Goal: Understand process/instructions

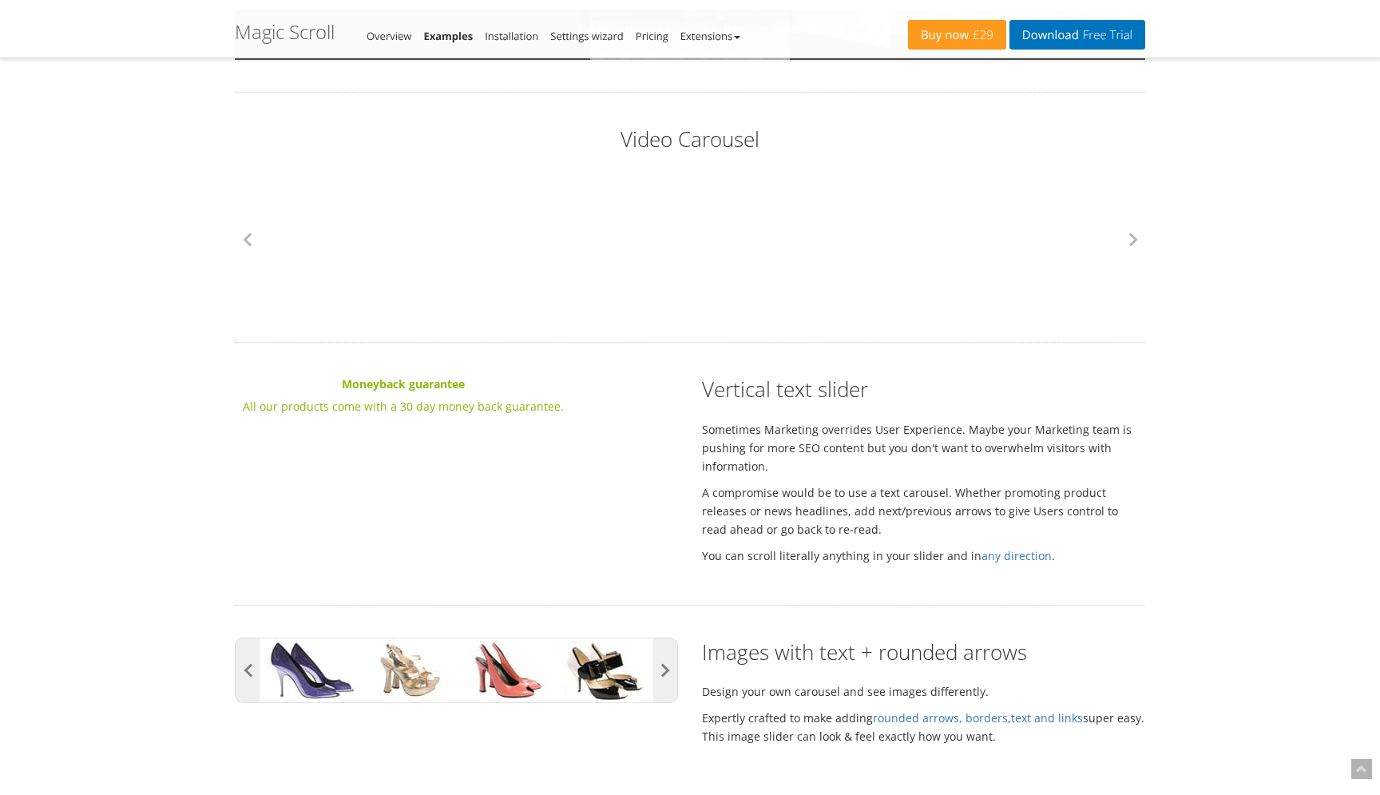
scroll to position [2106, 0]
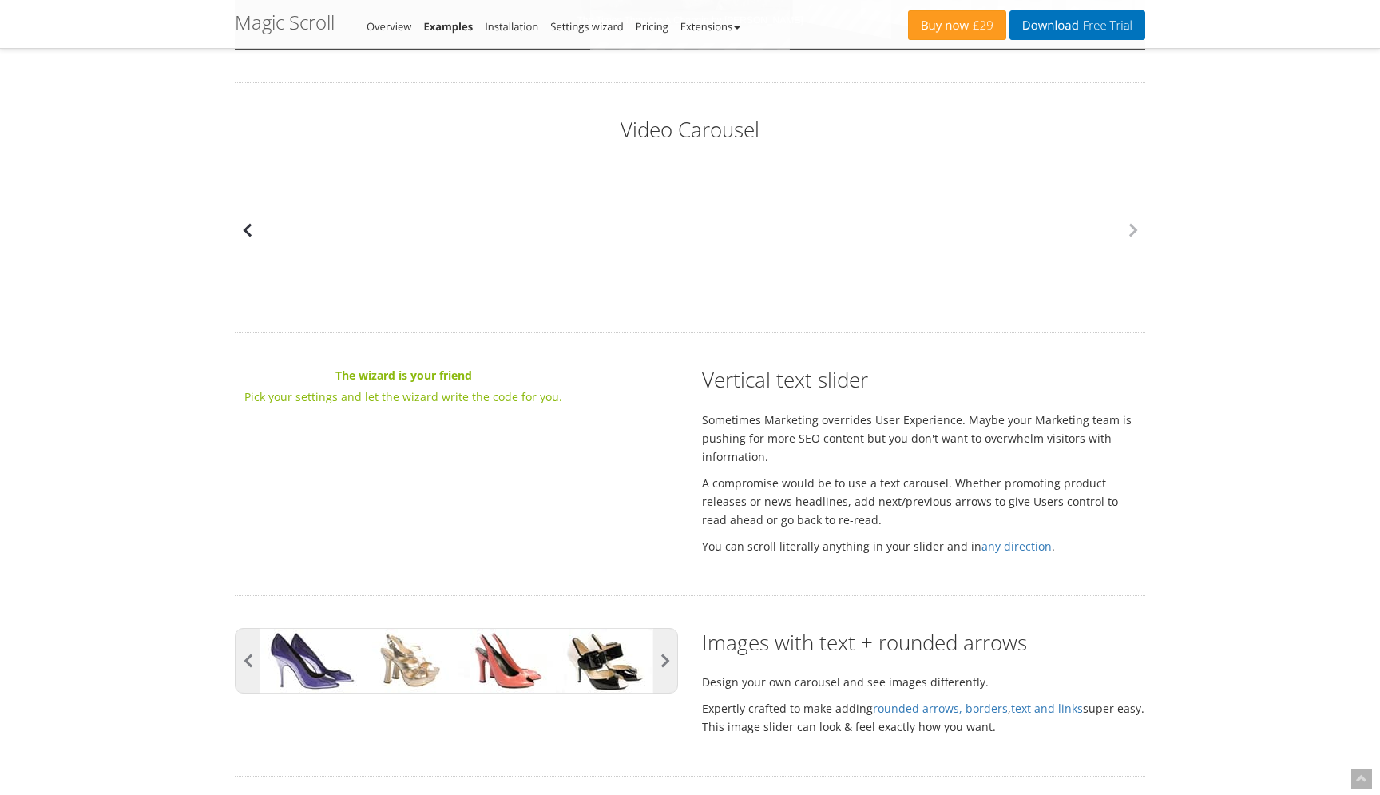
click at [248, 232] on button "button" at bounding box center [247, 230] width 24 height 24
click at [669, 647] on button "button" at bounding box center [665, 661] width 24 height 64
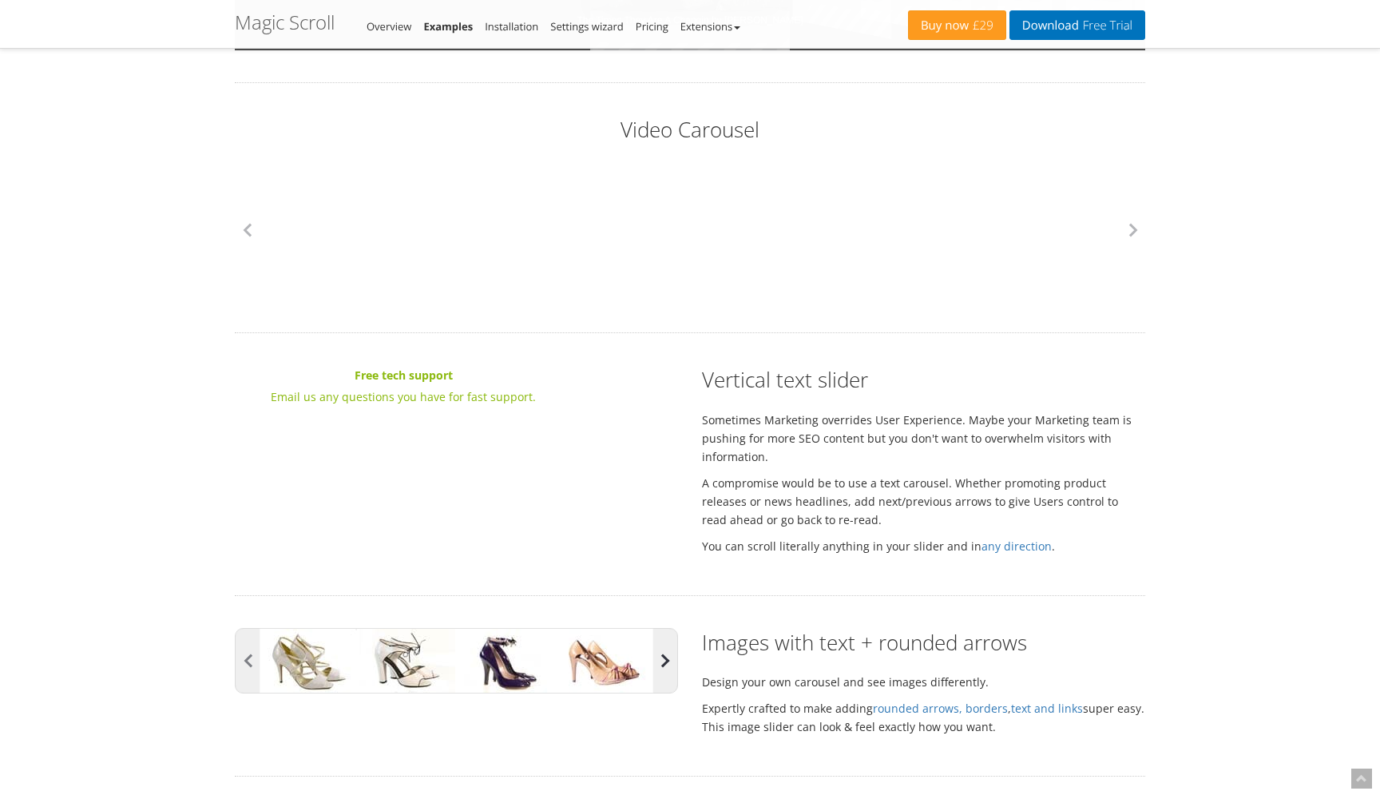
click at [669, 647] on button "button" at bounding box center [665, 661] width 24 height 64
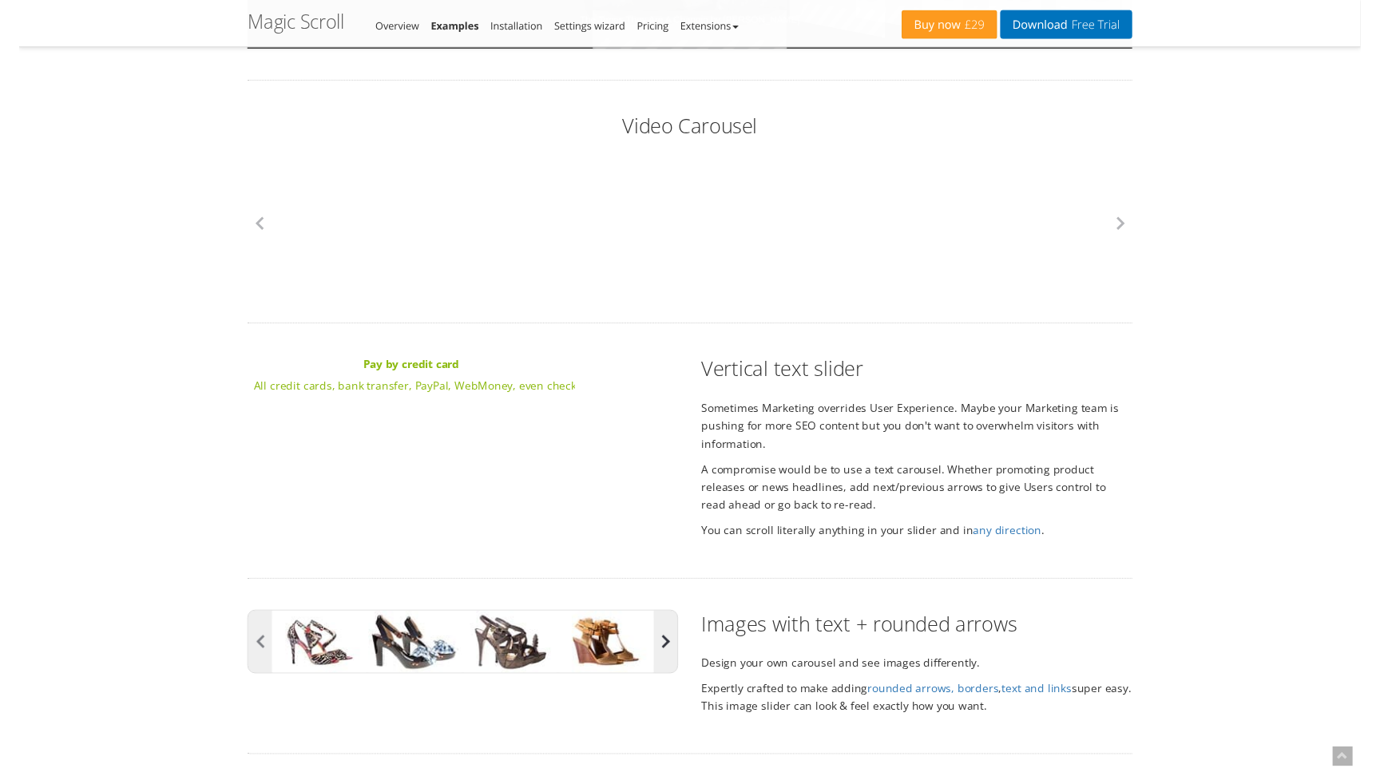
scroll to position [2353, 0]
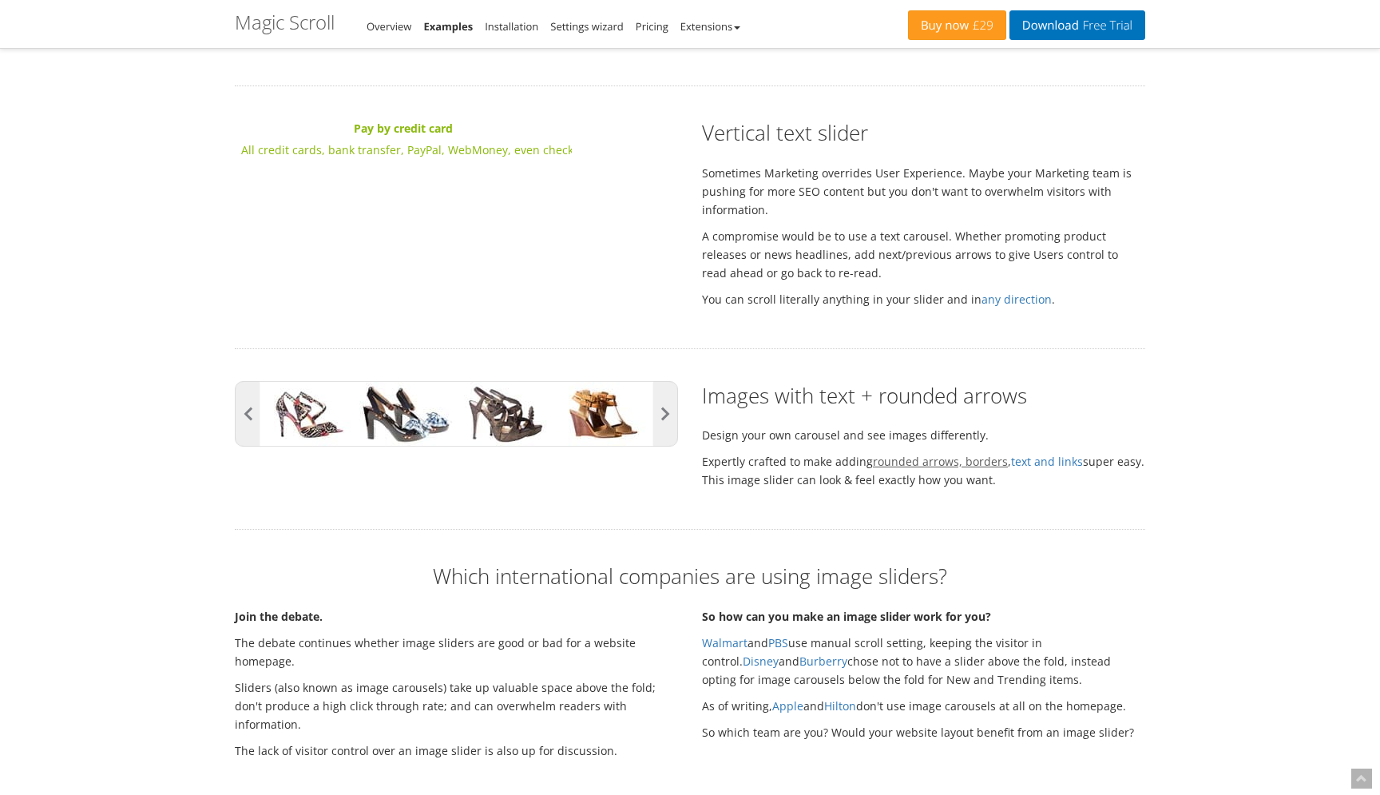
click at [985, 462] on link "rounded arrows, borders" at bounding box center [940, 461] width 135 height 15
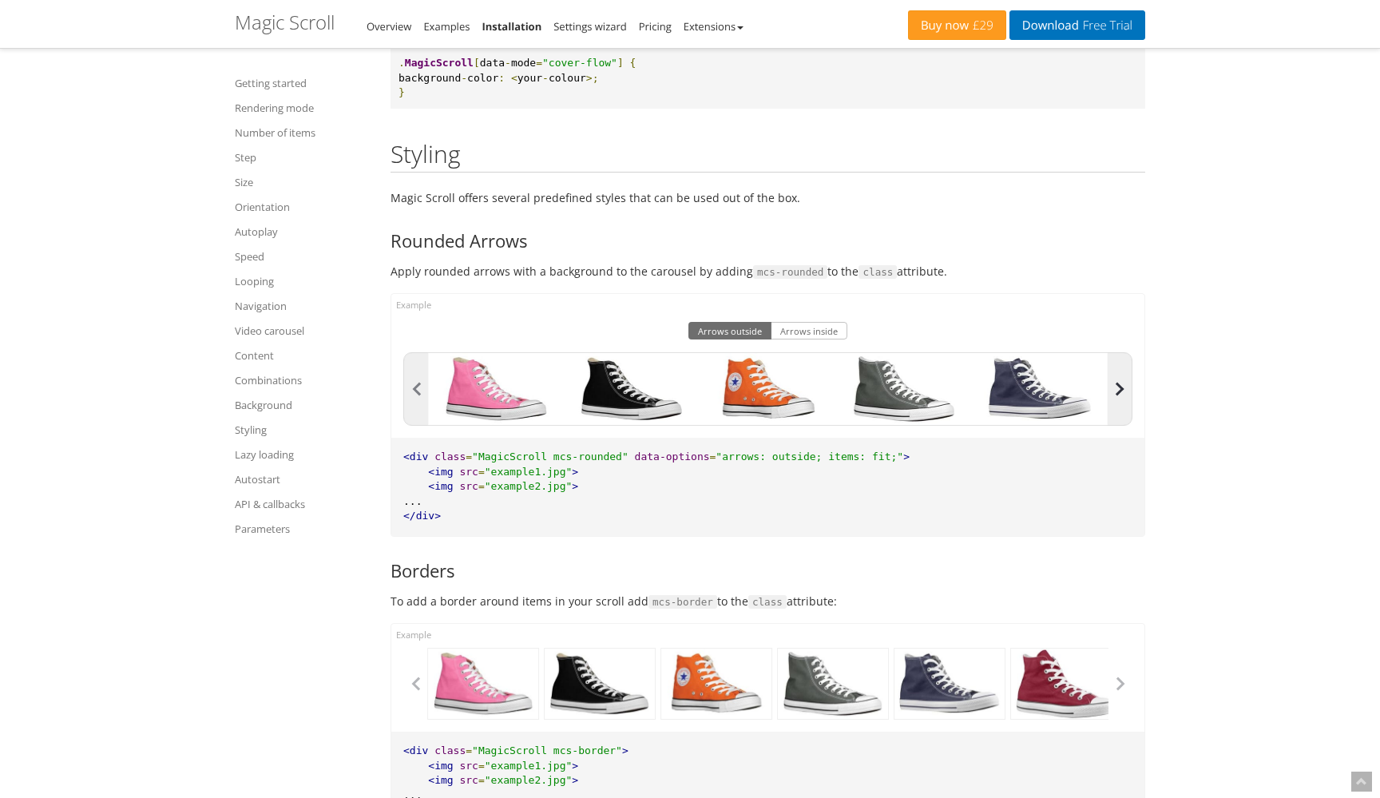
click at [1116, 353] on button "button" at bounding box center [1120, 389] width 24 height 72
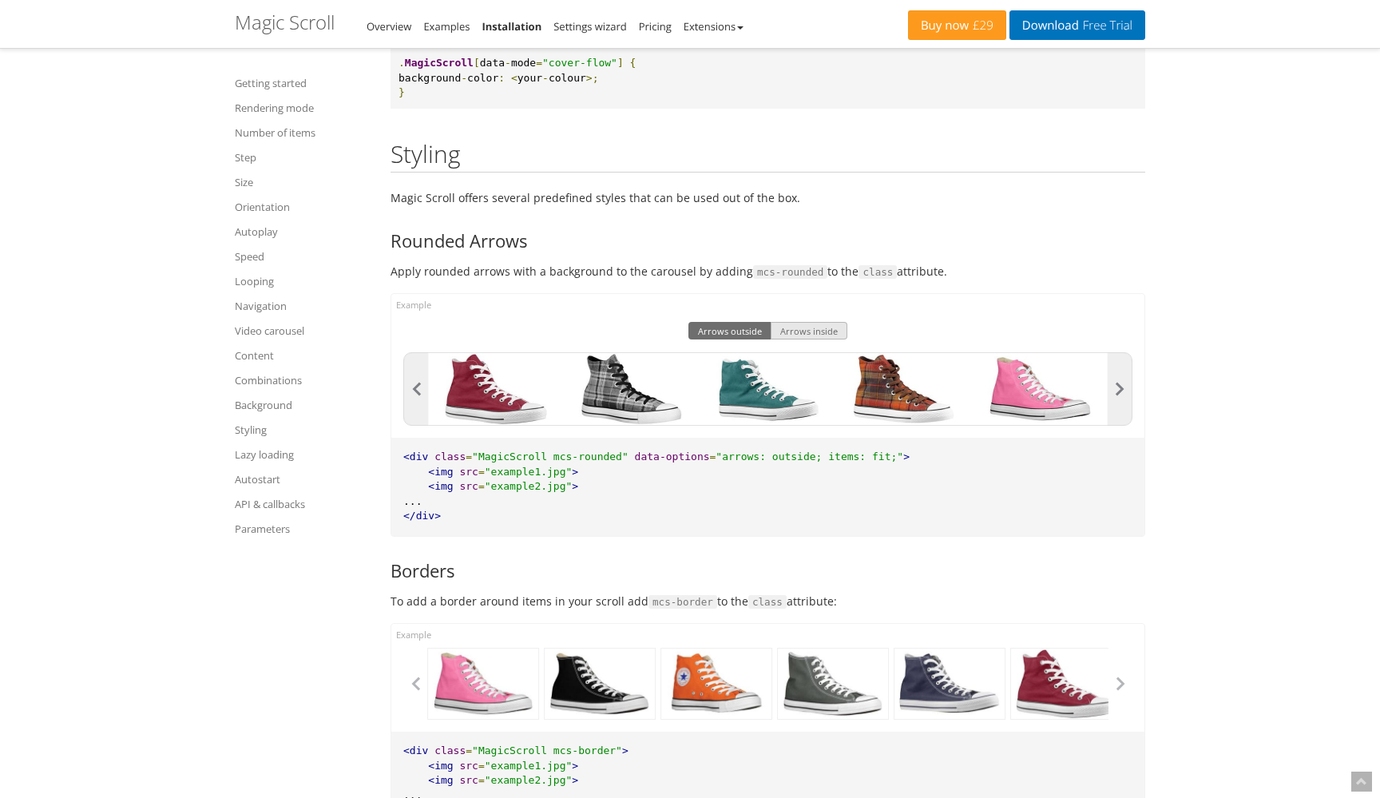
click at [815, 322] on button "Arrows inside" at bounding box center [809, 331] width 77 height 18
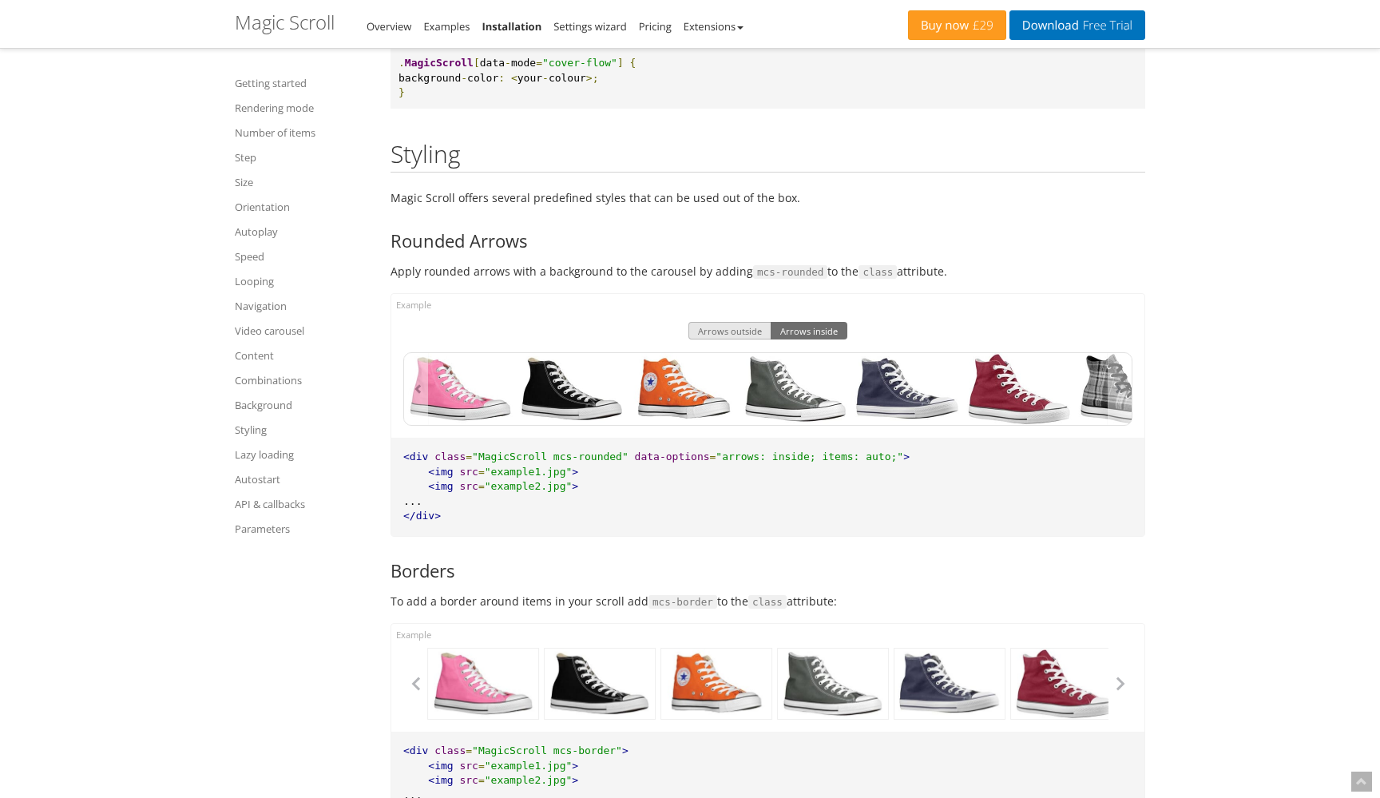
click at [740, 322] on button "Arrows outside" at bounding box center [730, 331] width 83 height 18
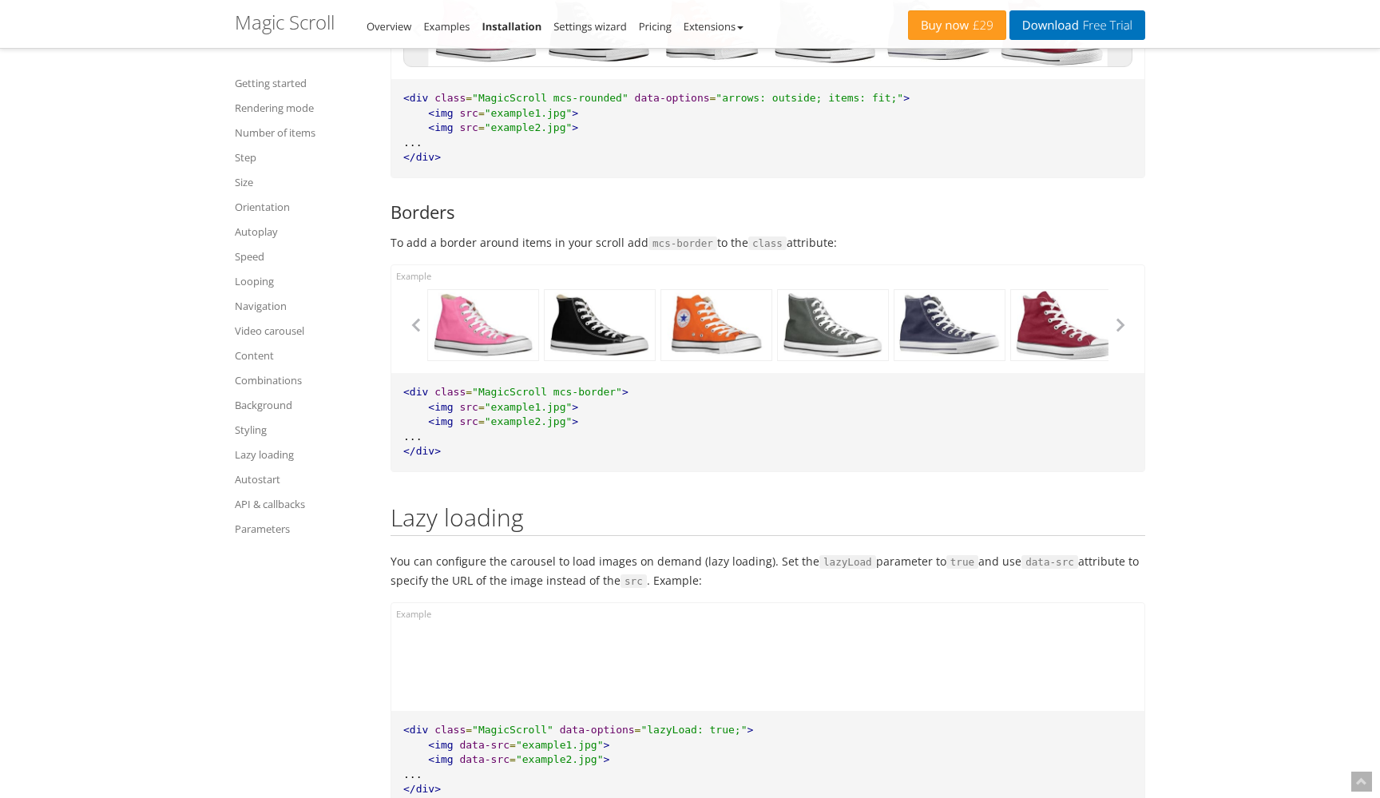
scroll to position [10681, 0]
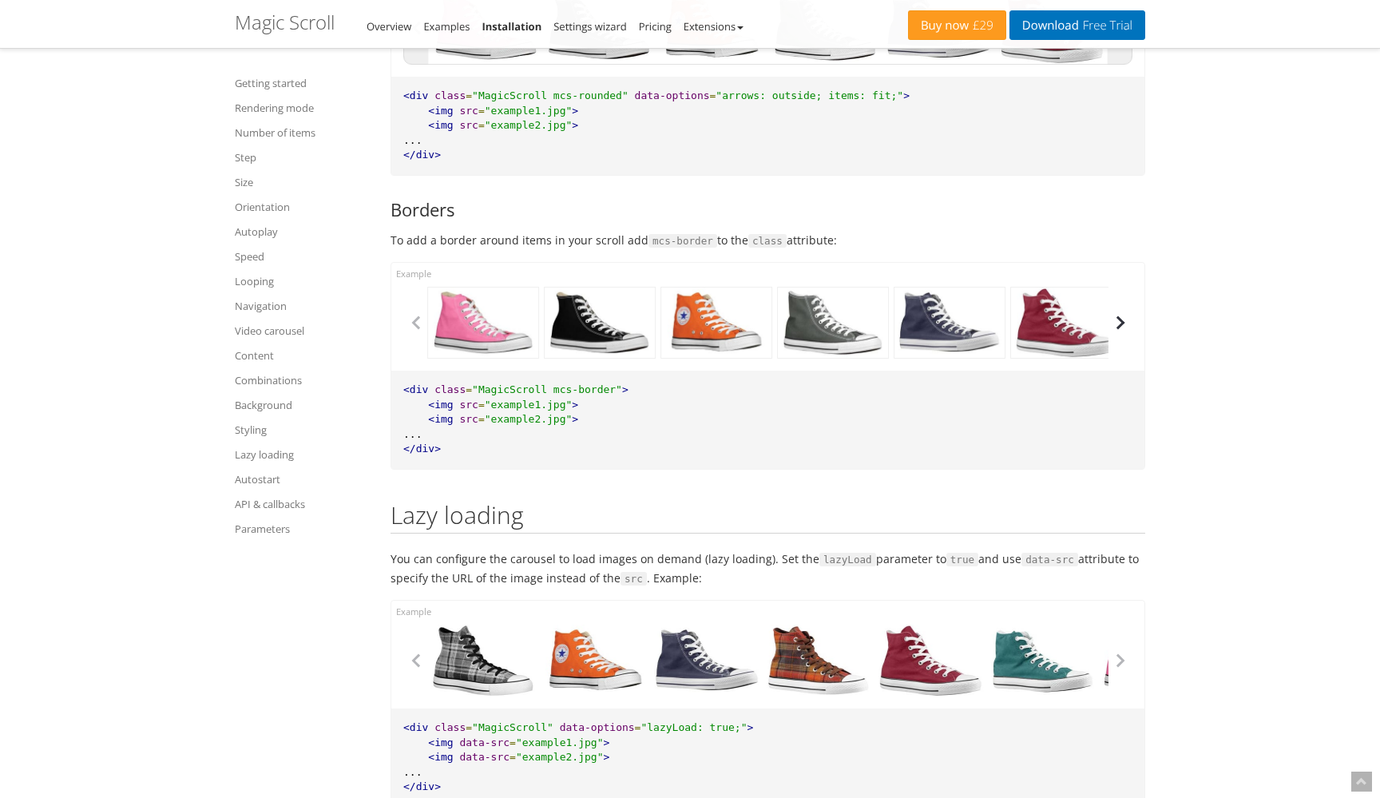
click at [1120, 311] on button "button" at bounding box center [1121, 323] width 24 height 24
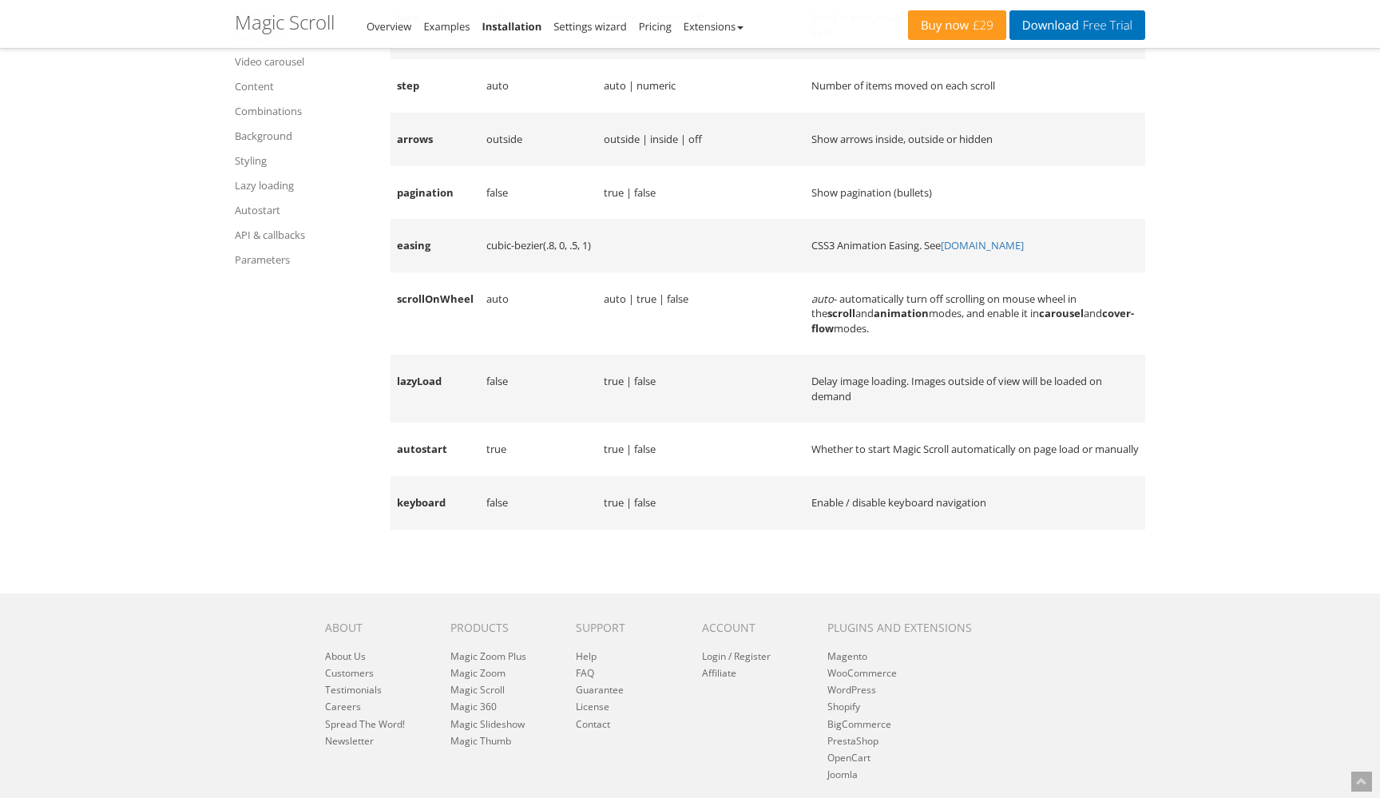
scroll to position [14172, 0]
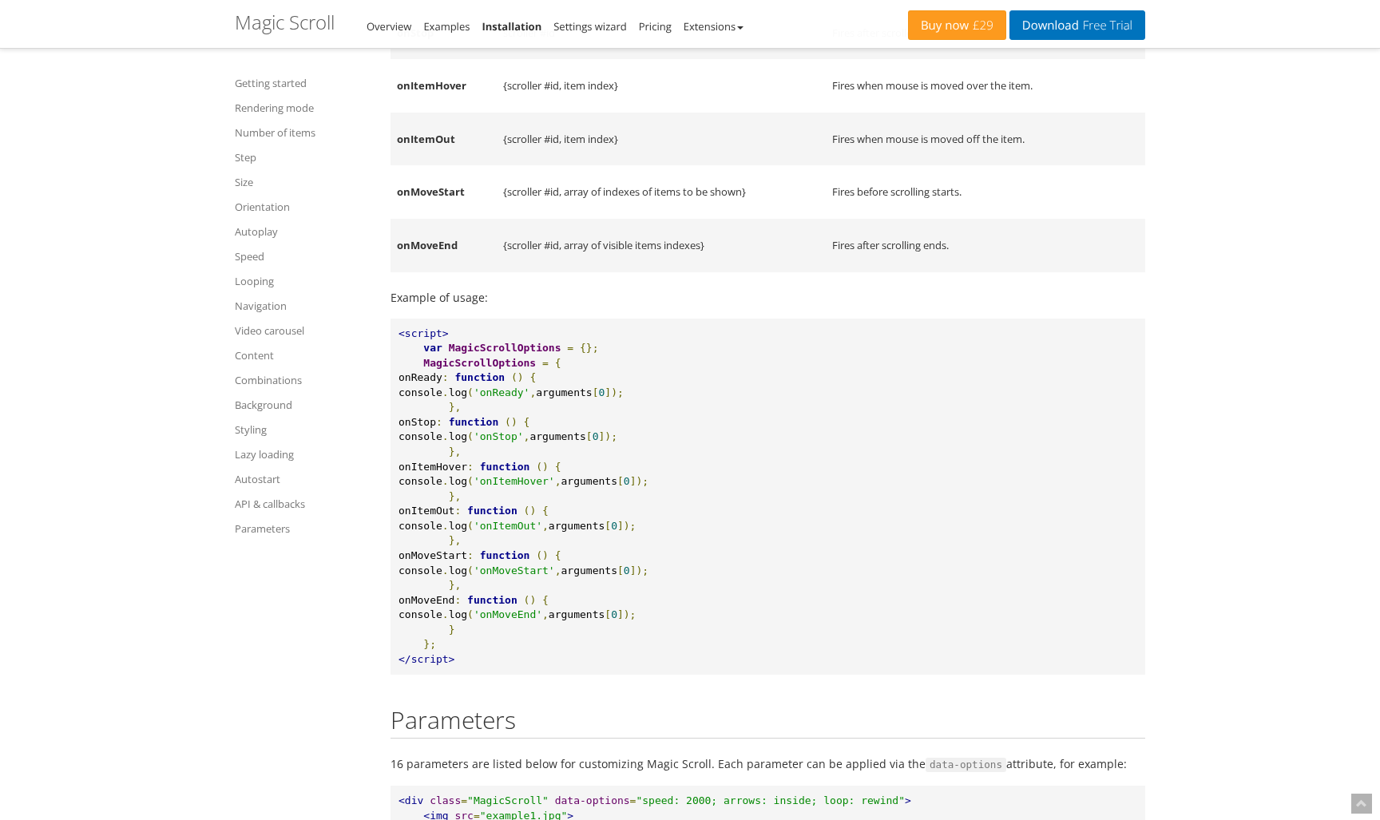
scroll to position [12746, 0]
